Goal: Navigation & Orientation: Find specific page/section

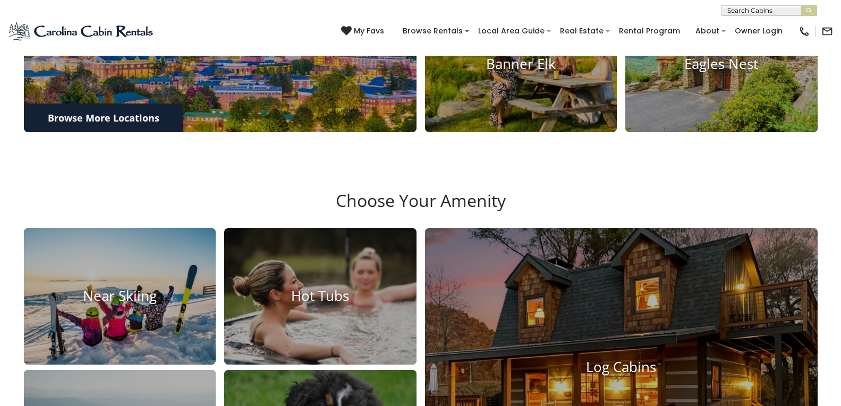
scroll to position [848, 0]
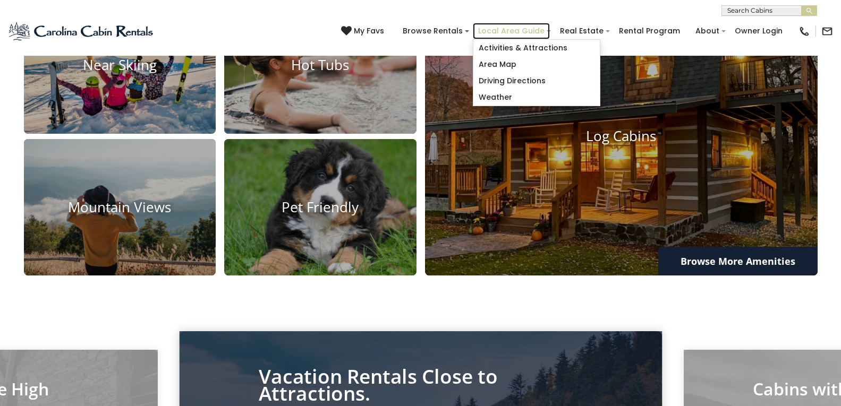
click at [513, 24] on link "Local Area Guide" at bounding box center [511, 31] width 77 height 16
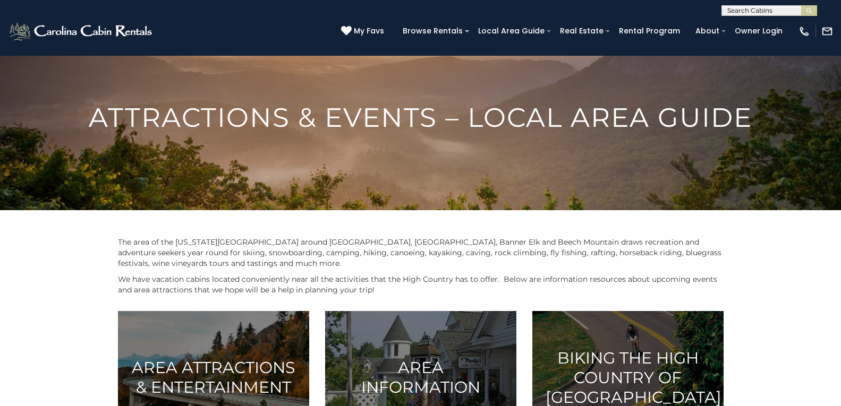
scroll to position [342, 0]
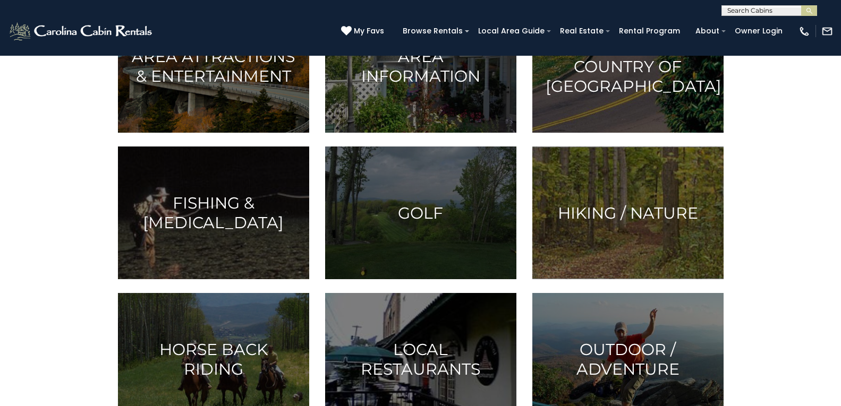
click at [175, 28] on div "(828) 295-6000 My Favs Browse Rentals Local Area Guide Activities & Attractions…" at bounding box center [420, 36] width 841 height 40
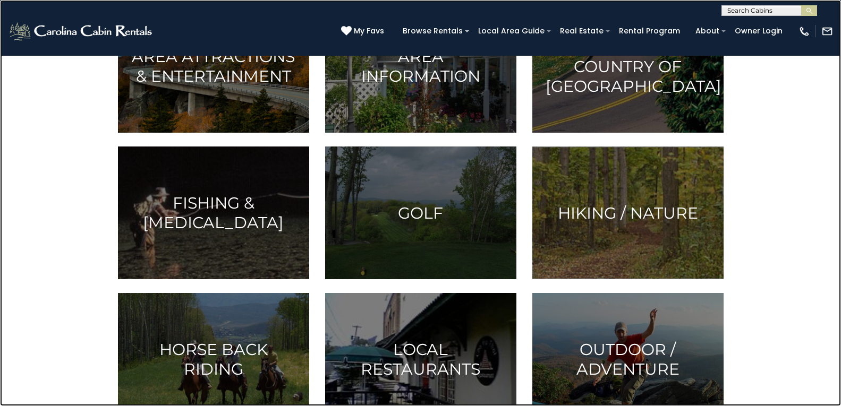
click at [255, 194] on link at bounding box center [420, 203] width 841 height 406
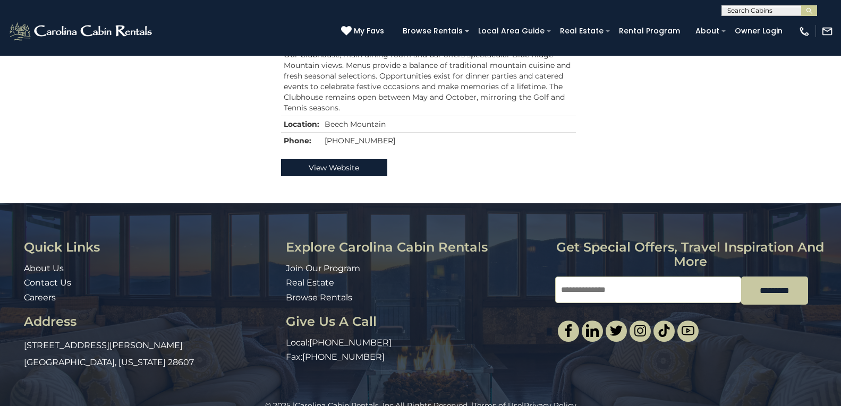
scroll to position [841, 0]
